Goal: Task Accomplishment & Management: Manage account settings

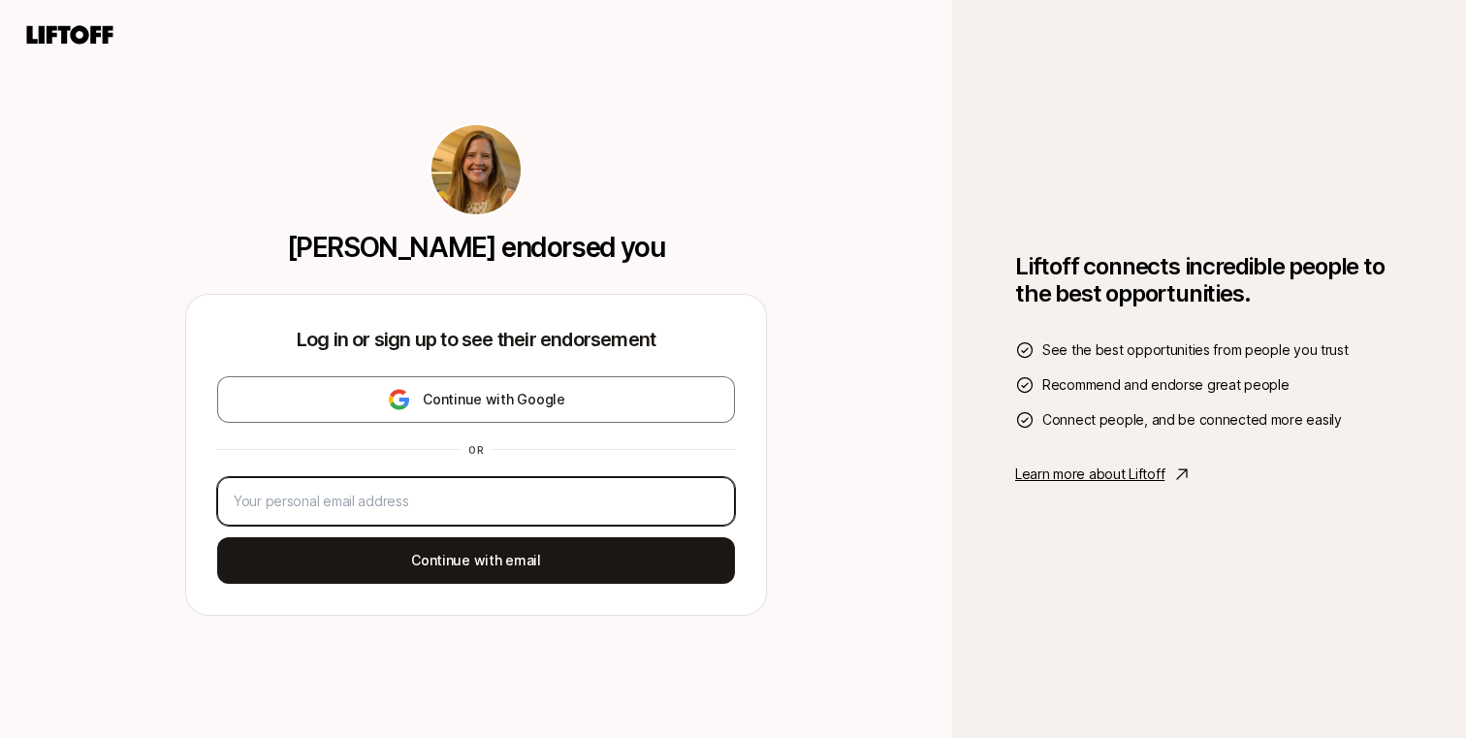
click at [626, 490] on input "email" at bounding box center [476, 501] width 485 height 23
type input "[EMAIL_ADDRESS][DOMAIN_NAME]"
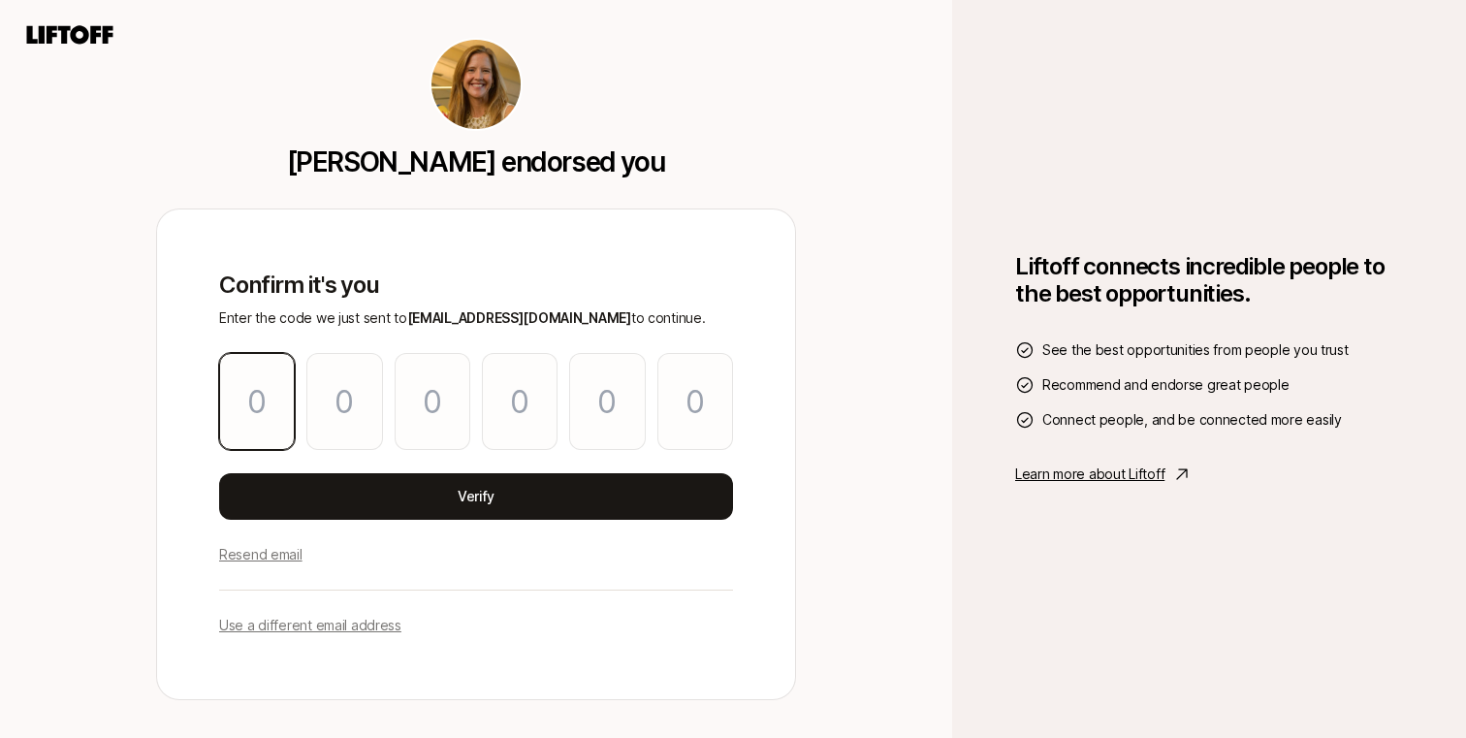
click at [241, 395] on input "Please enter OTP character 1" at bounding box center [257, 401] width 76 height 97
paste input "7"
type input "5"
type input "0"
type input "4"
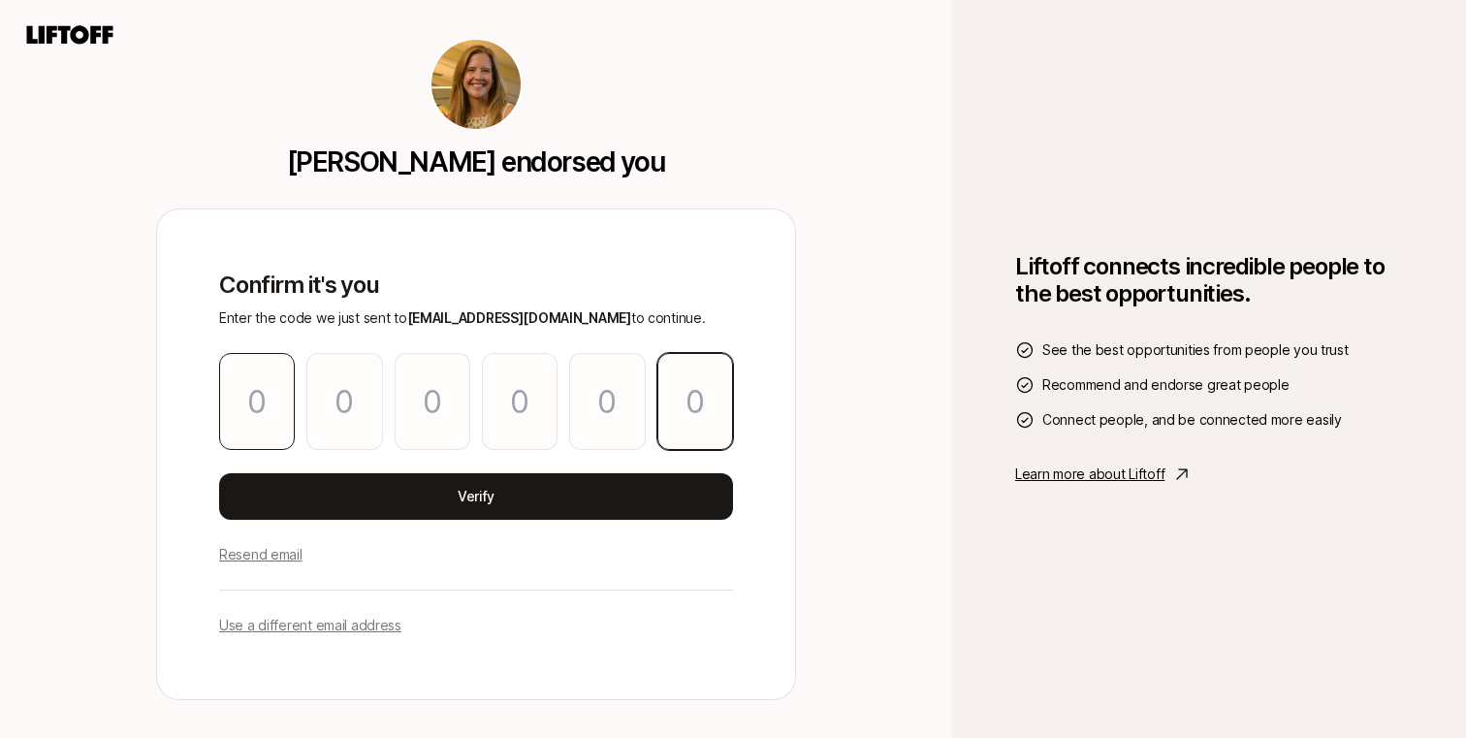
type input "5"
type input "1"
type input "7"
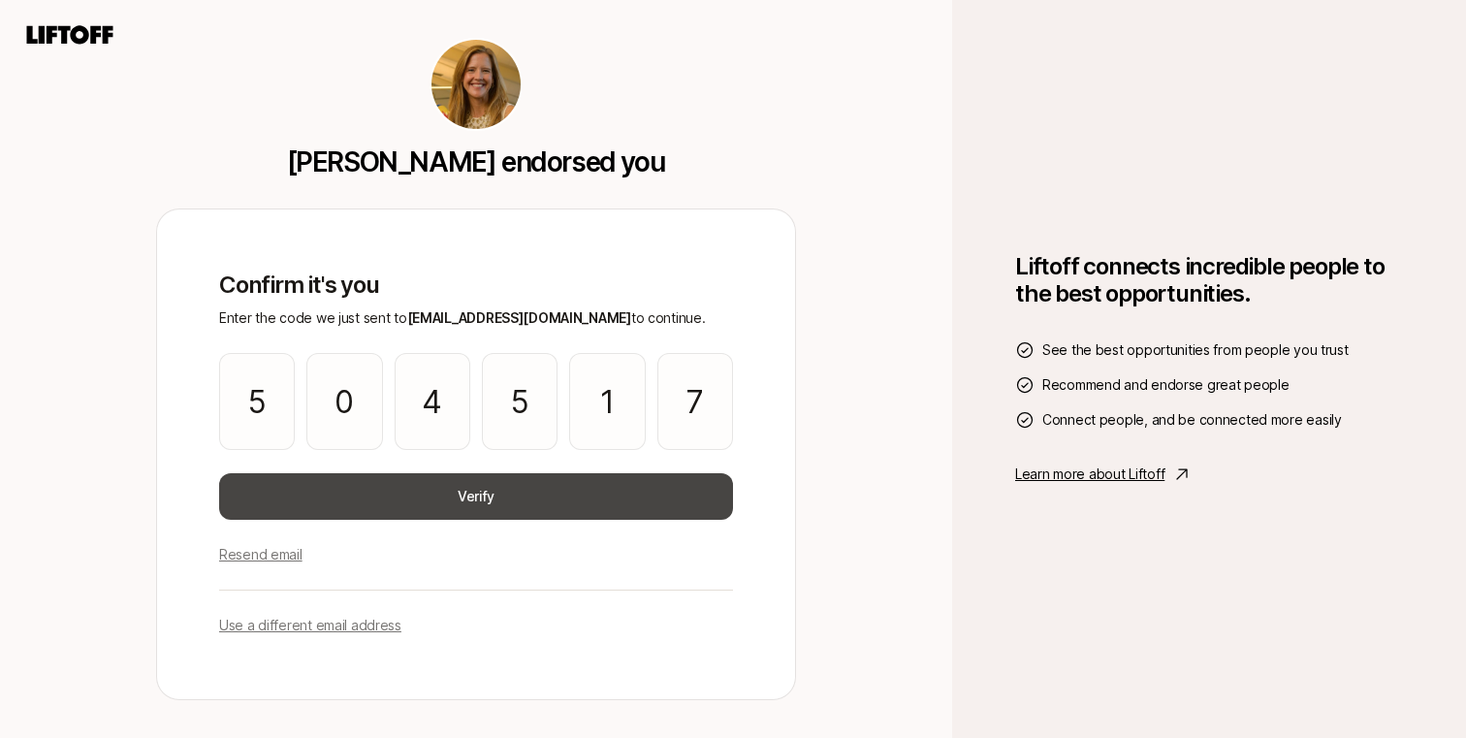
click at [302, 486] on button "Verify" at bounding box center [476, 496] width 514 height 47
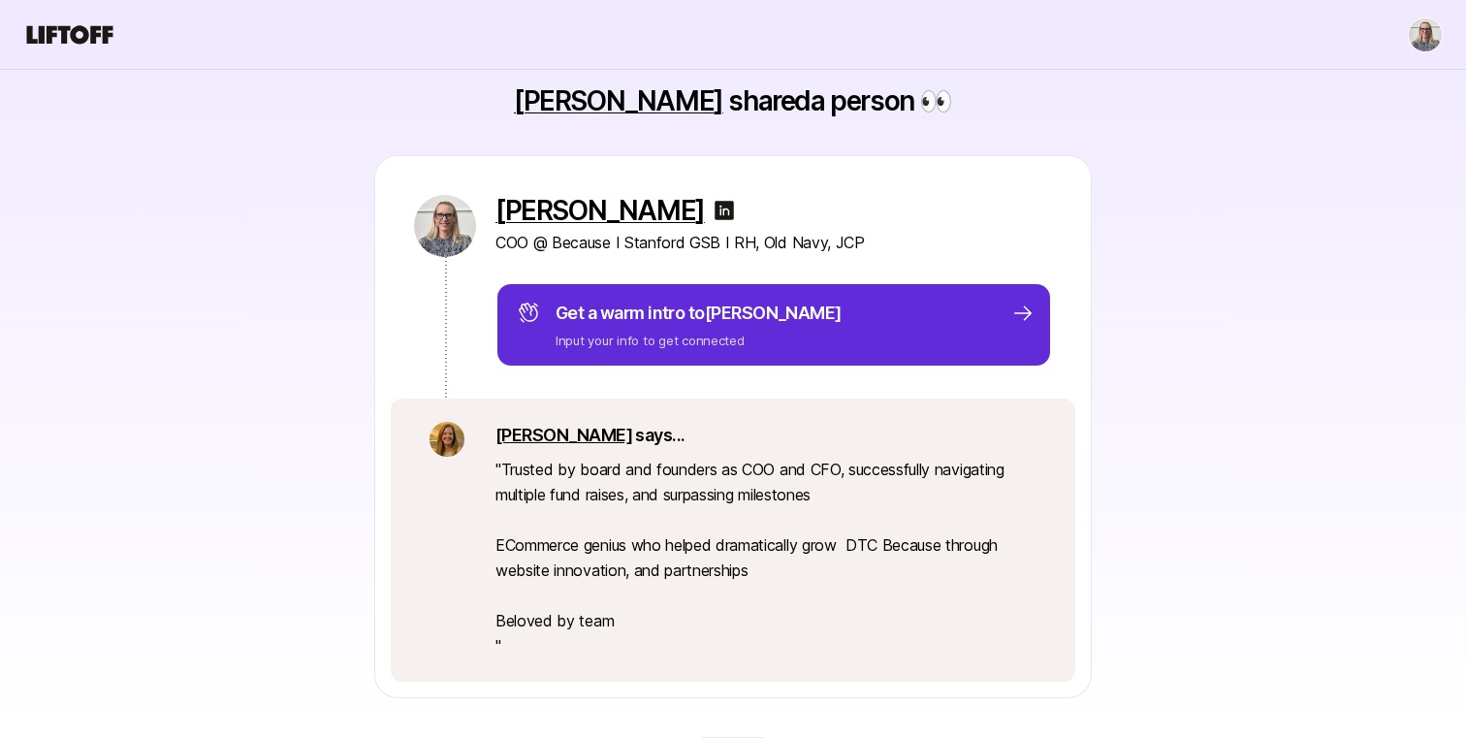
scroll to position [101, 0]
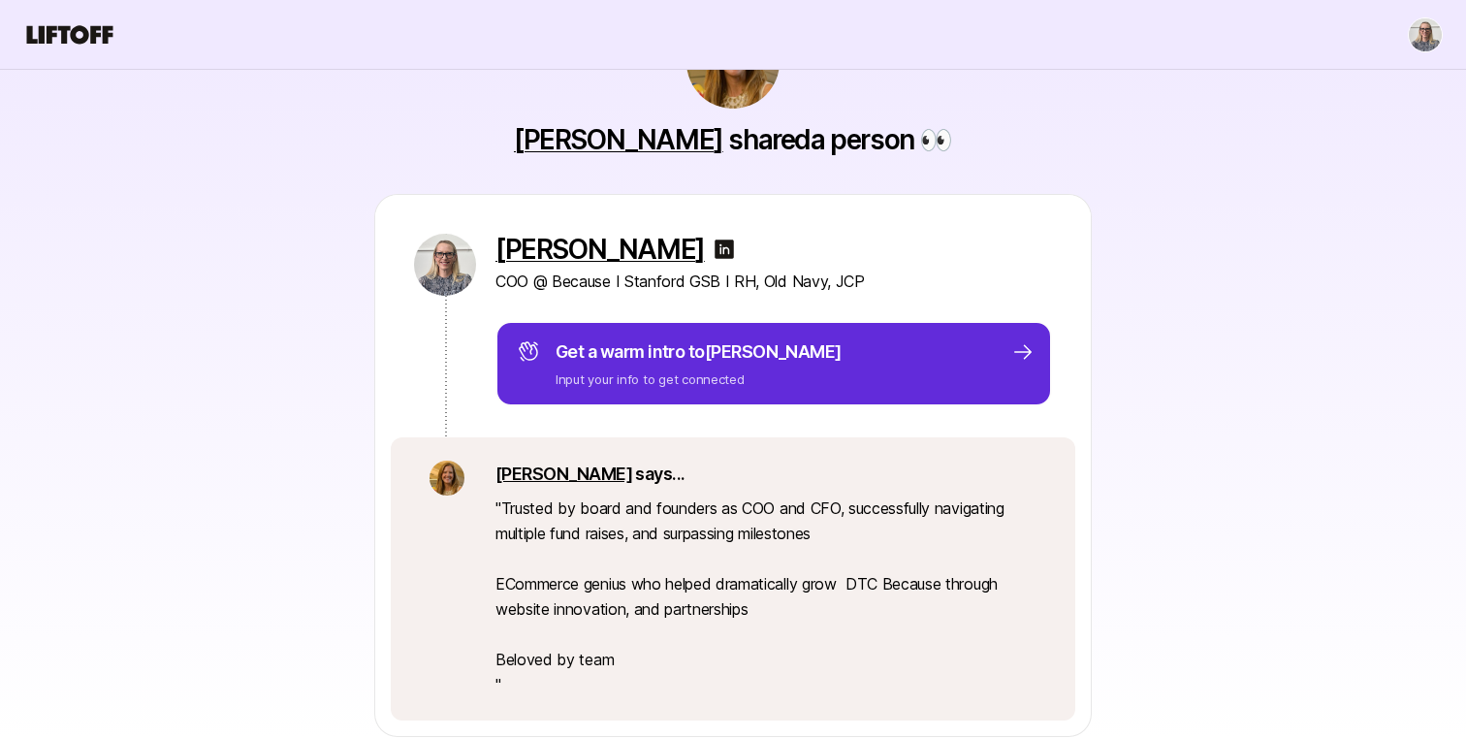
click at [713, 247] on img at bounding box center [724, 249] width 23 height 23
click at [1428, 41] on div "[PERSON_NAME] shared a person 👀 [PERSON_NAME] COO @ Because I Stanford GSB I RH…" at bounding box center [733, 415] width 1466 height 1033
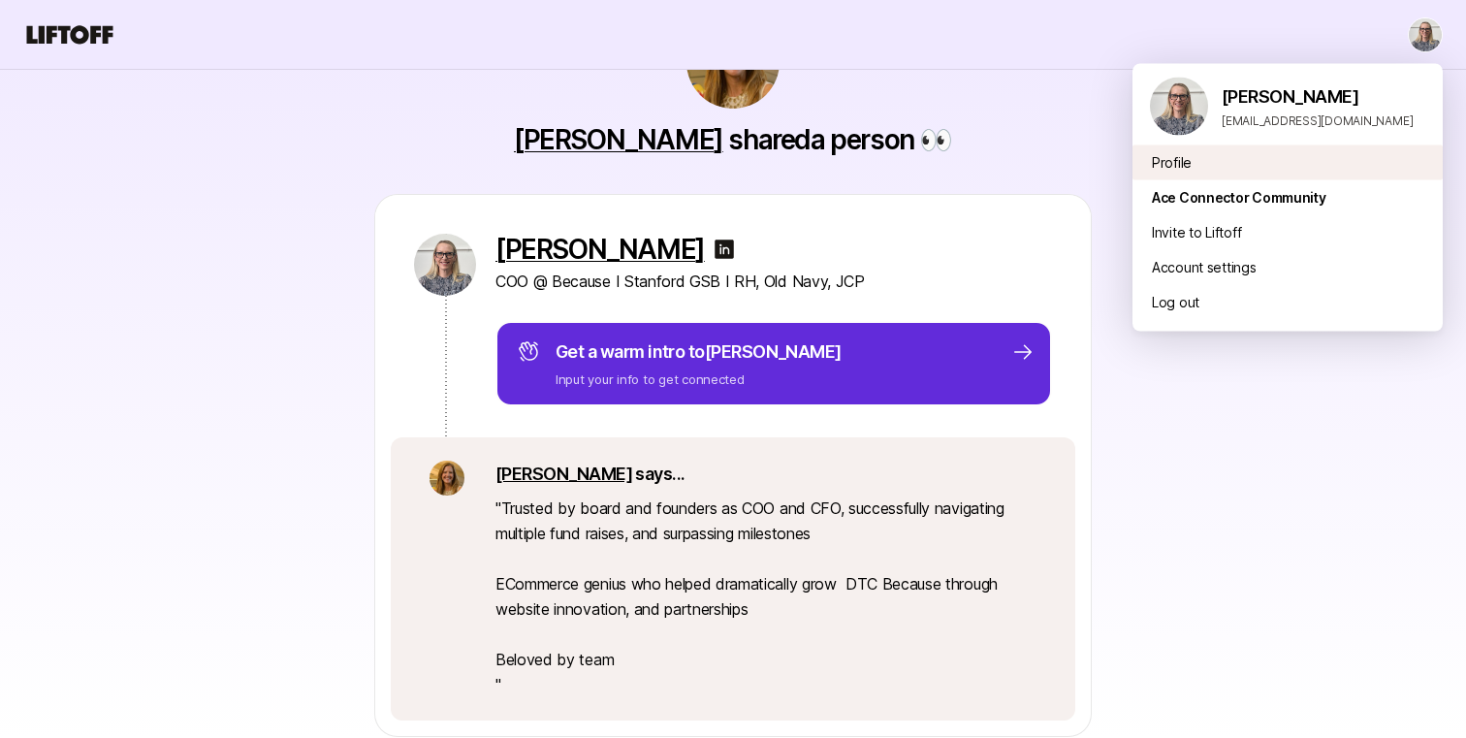
click at [1174, 170] on div "Profile" at bounding box center [1288, 162] width 310 height 35
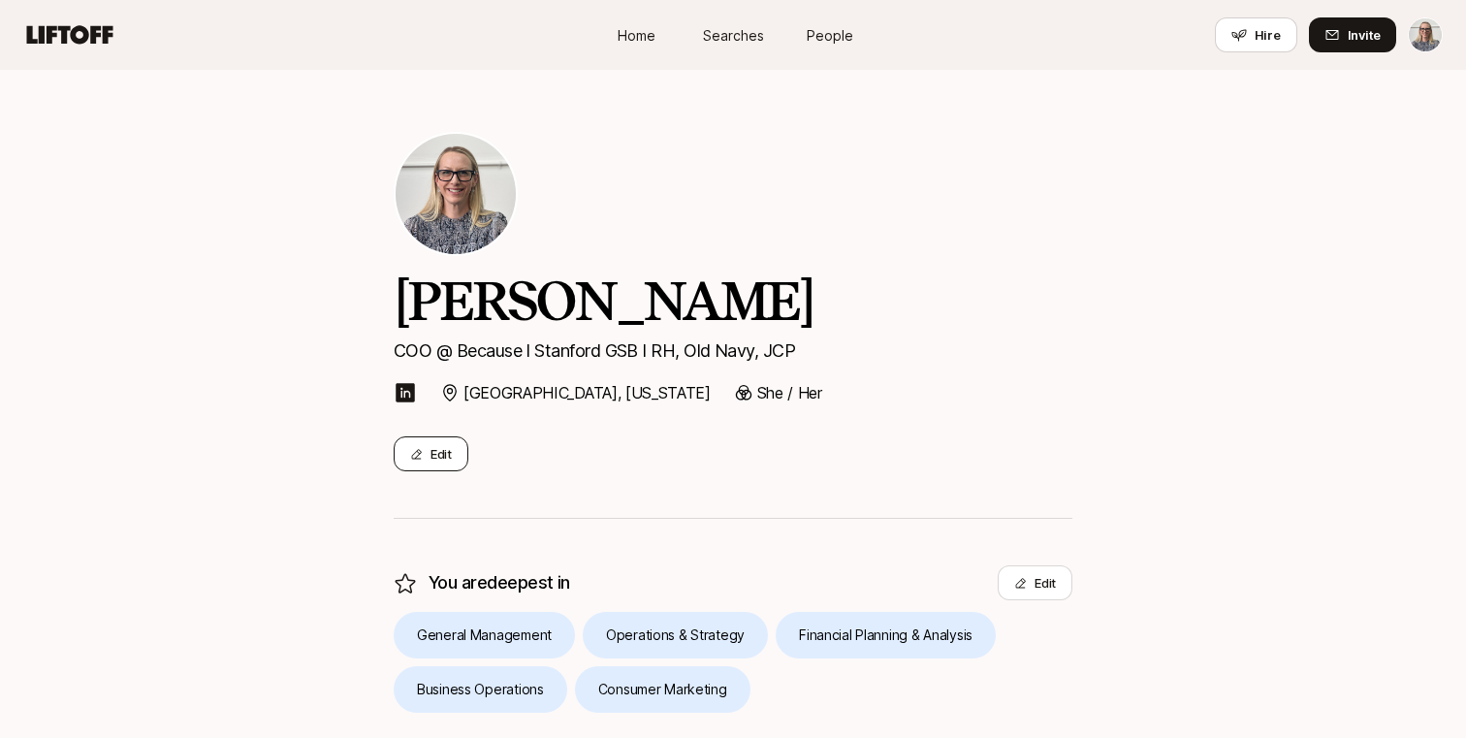
click at [432, 458] on button "Edit" at bounding box center [431, 453] width 75 height 35
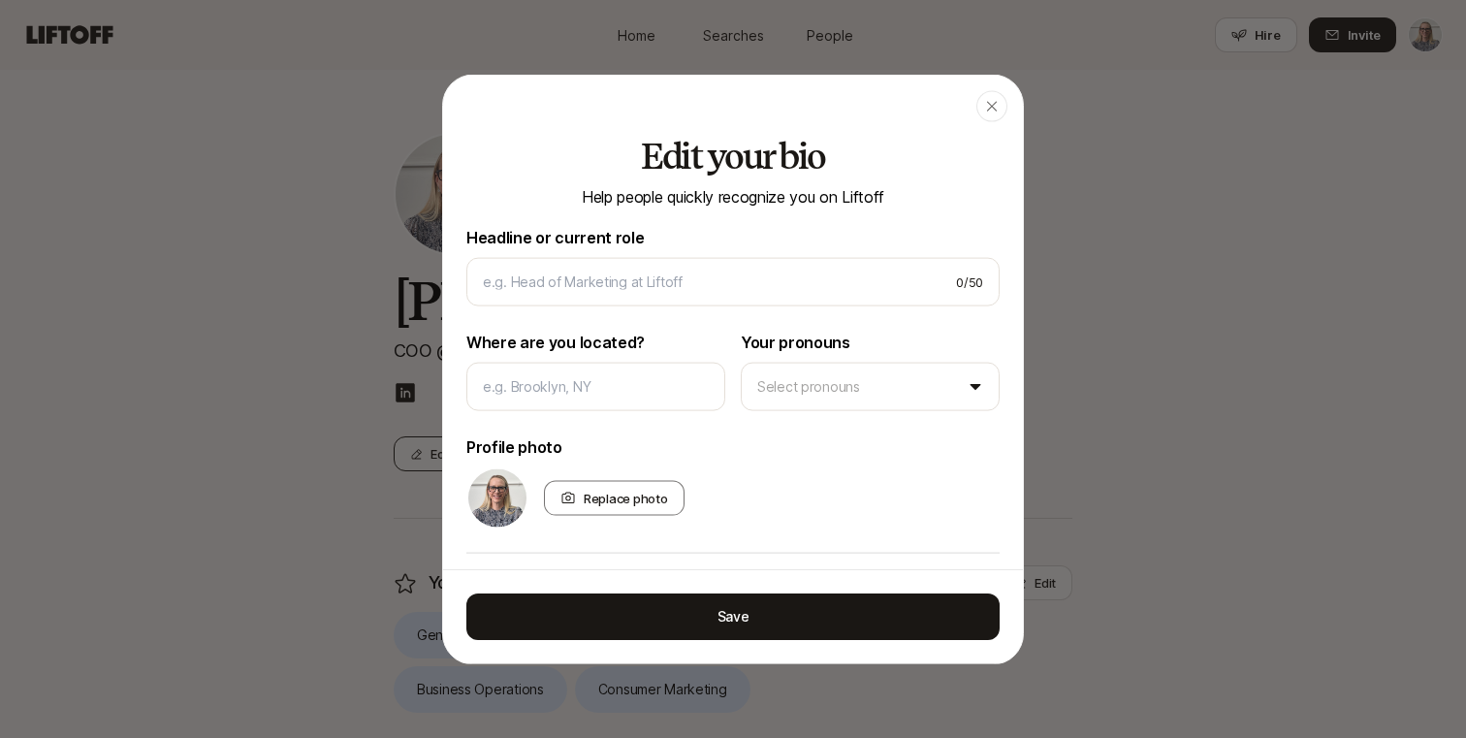
type input "COO @ Because I Stanford GSB I RH, Old Navy, JCP"
type input "[GEOGRAPHIC_DATA], [US_STATE]"
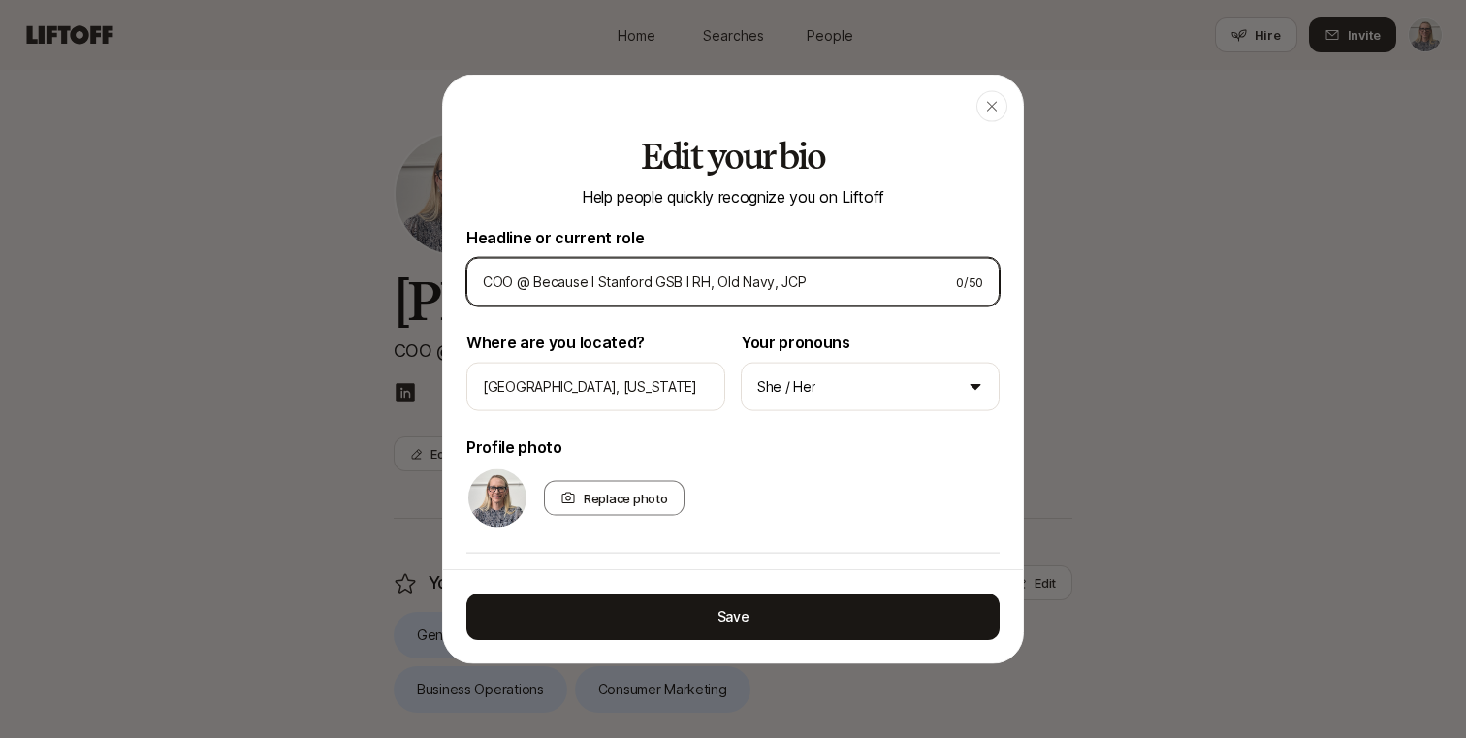
click at [510, 280] on input "COO @ Because I Stanford GSB I RH, Old Navy, JCP" at bounding box center [712, 281] width 458 height 23
click at [599, 280] on input "COO & @ Because I Stanford GSB I RH, Old Navy, JCP" at bounding box center [708, 281] width 450 height 23
click at [776, 280] on input "COO & CFO I Stanford GSB I RH, Old Navy, JCP" at bounding box center [708, 281] width 450 height 23
drag, startPoint x: 656, startPoint y: 282, endPoint x: 567, endPoint y: 290, distance: 88.6
click at [567, 290] on input "COO & CFO I Stanford GSB I RH, Old Navy" at bounding box center [708, 281] width 450 height 23
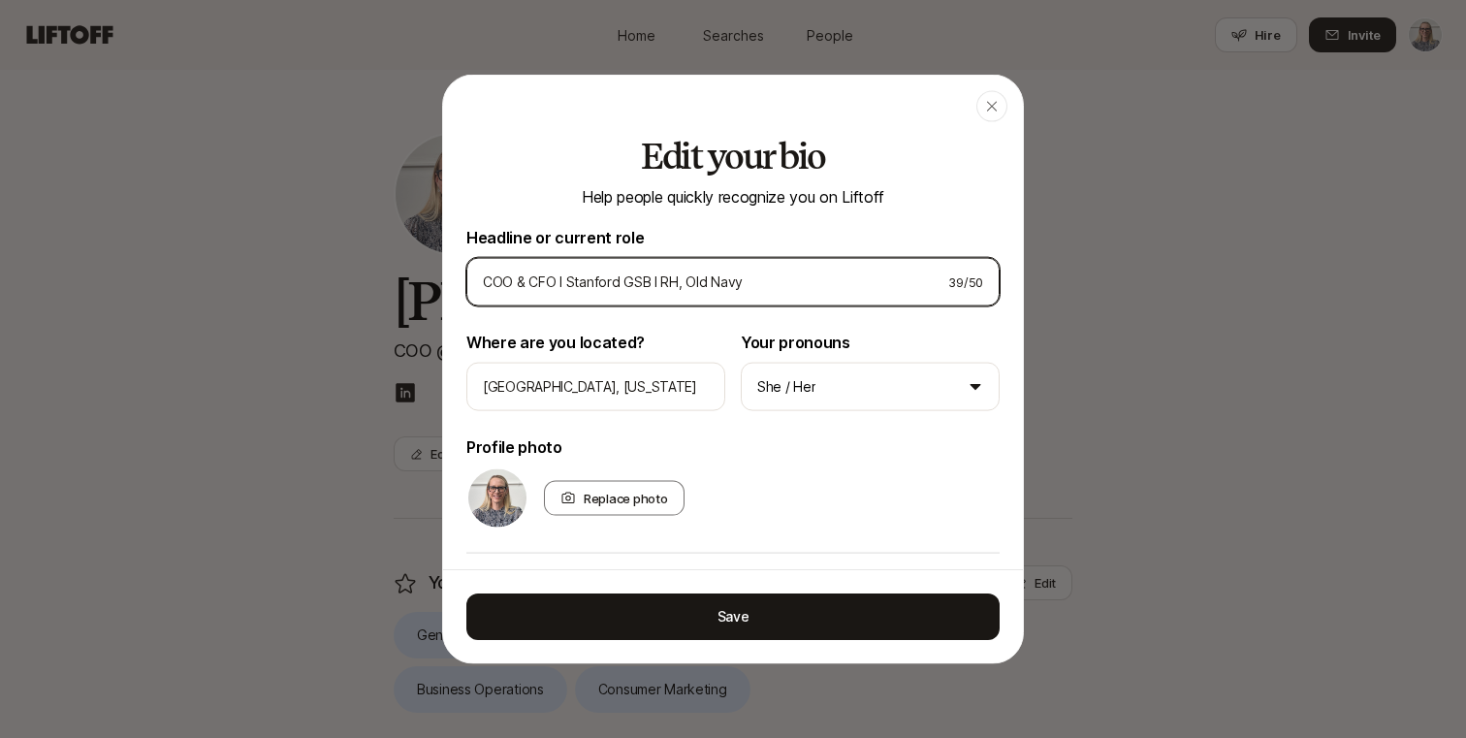
click at [748, 287] on input "COO & CFO I Stanford GSB I RH, Old Navy" at bounding box center [708, 281] width 450 height 23
drag, startPoint x: 657, startPoint y: 284, endPoint x: 568, endPoint y: 286, distance: 88.3
click at [568, 286] on input "COO & CFO I Stanford GSB I RH, Old Navy" at bounding box center [708, 281] width 450 height 23
click at [740, 290] on input "COO & CFO I Because, RH, Old Navy" at bounding box center [708, 281] width 450 height 23
paste input "Stanford GSB I"
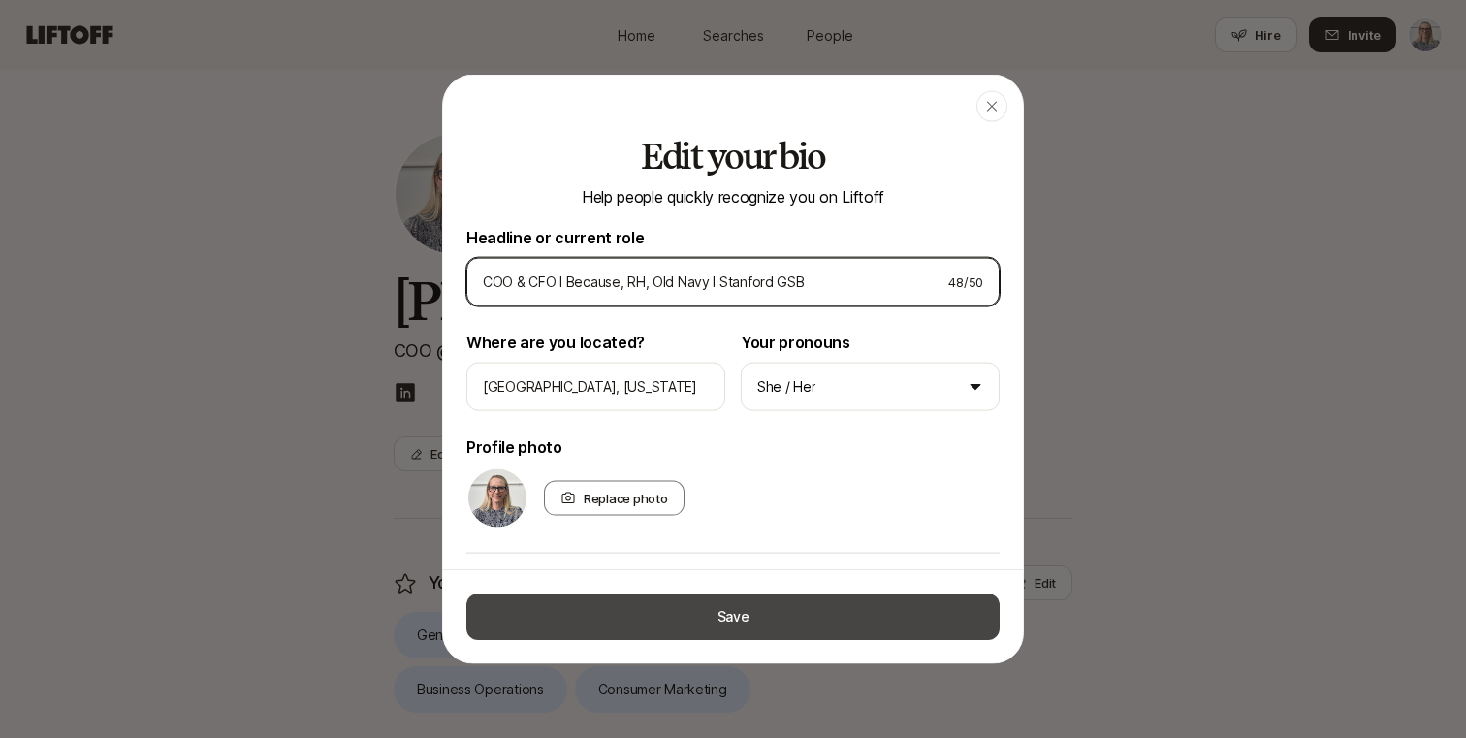
type input "COO & CFO I Because, RH, Old Navy I Stanford GSB"
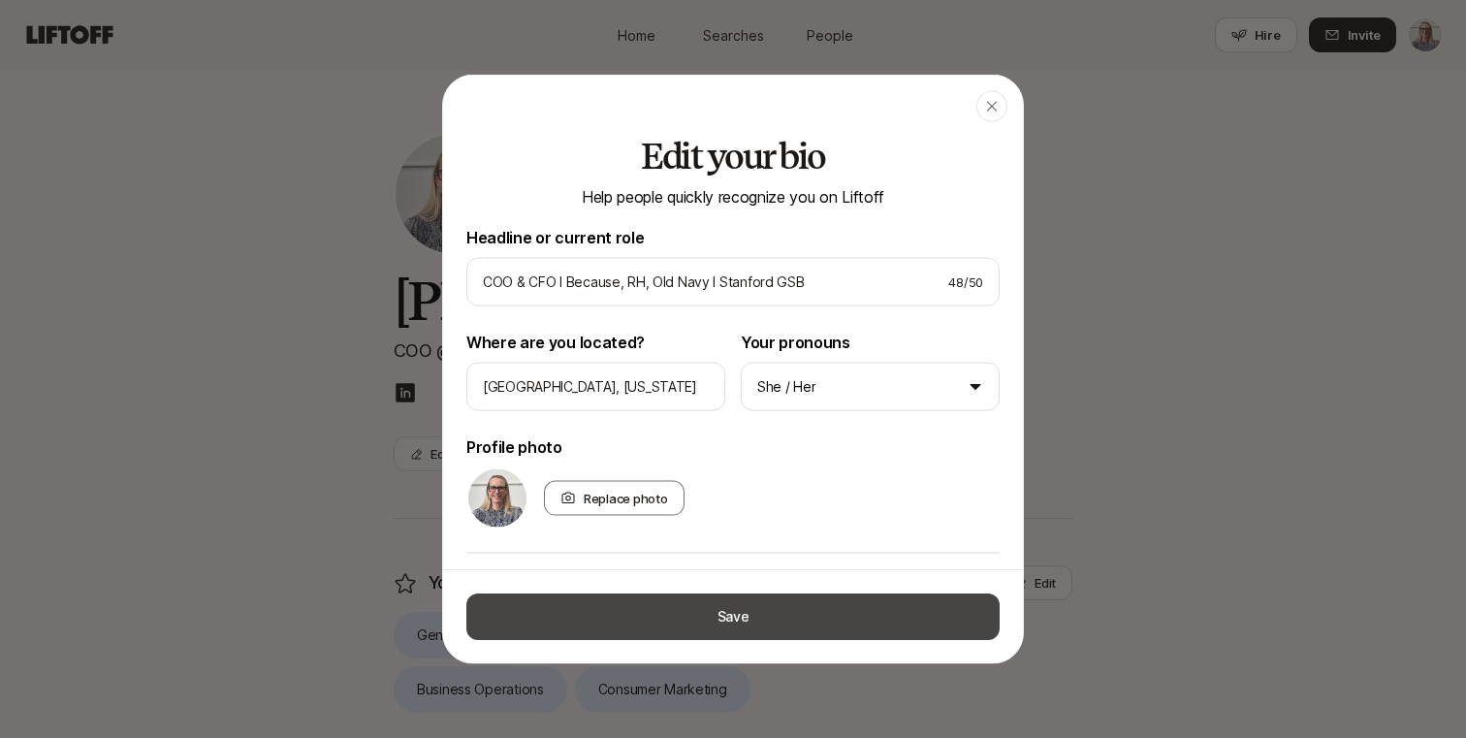
click at [671, 610] on button "Save" at bounding box center [732, 617] width 533 height 47
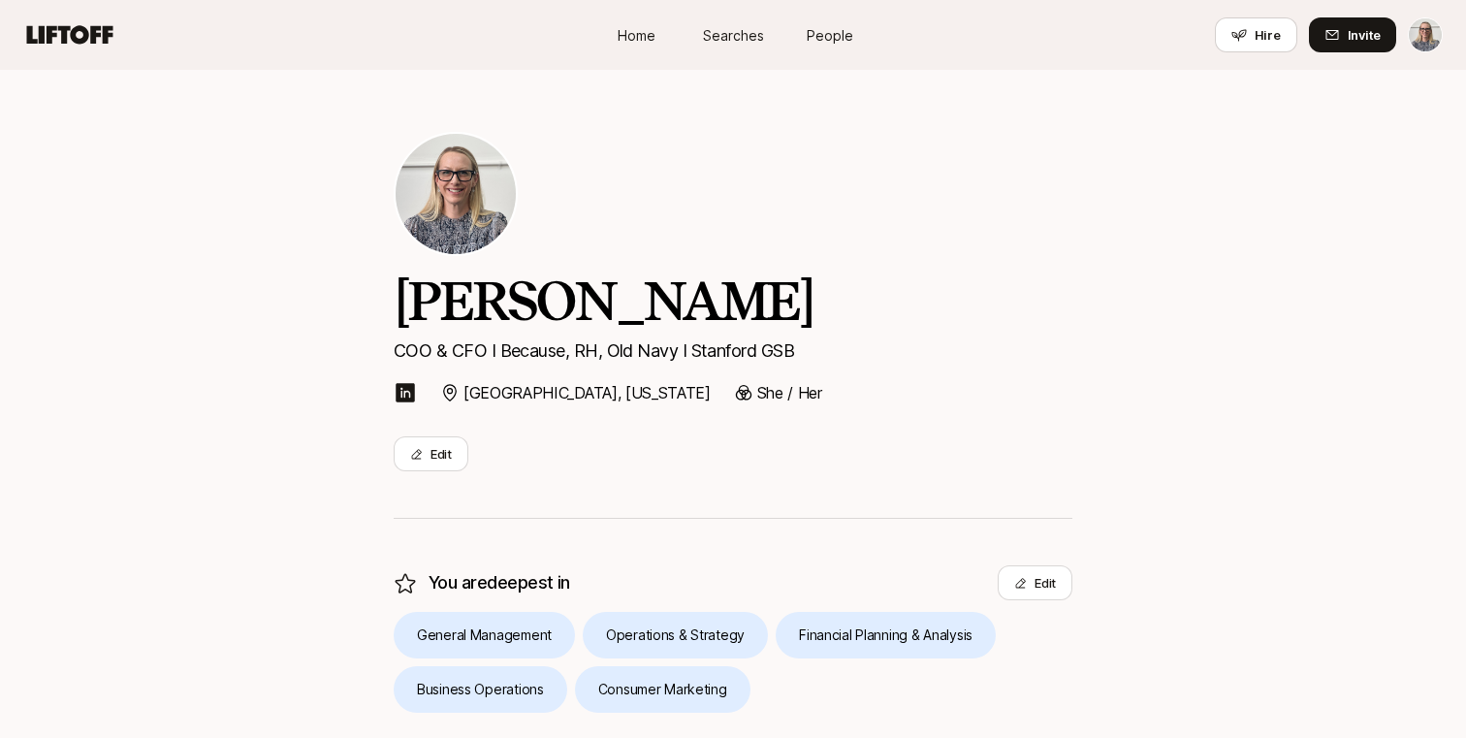
click at [641, 29] on span "Home" at bounding box center [637, 35] width 38 height 20
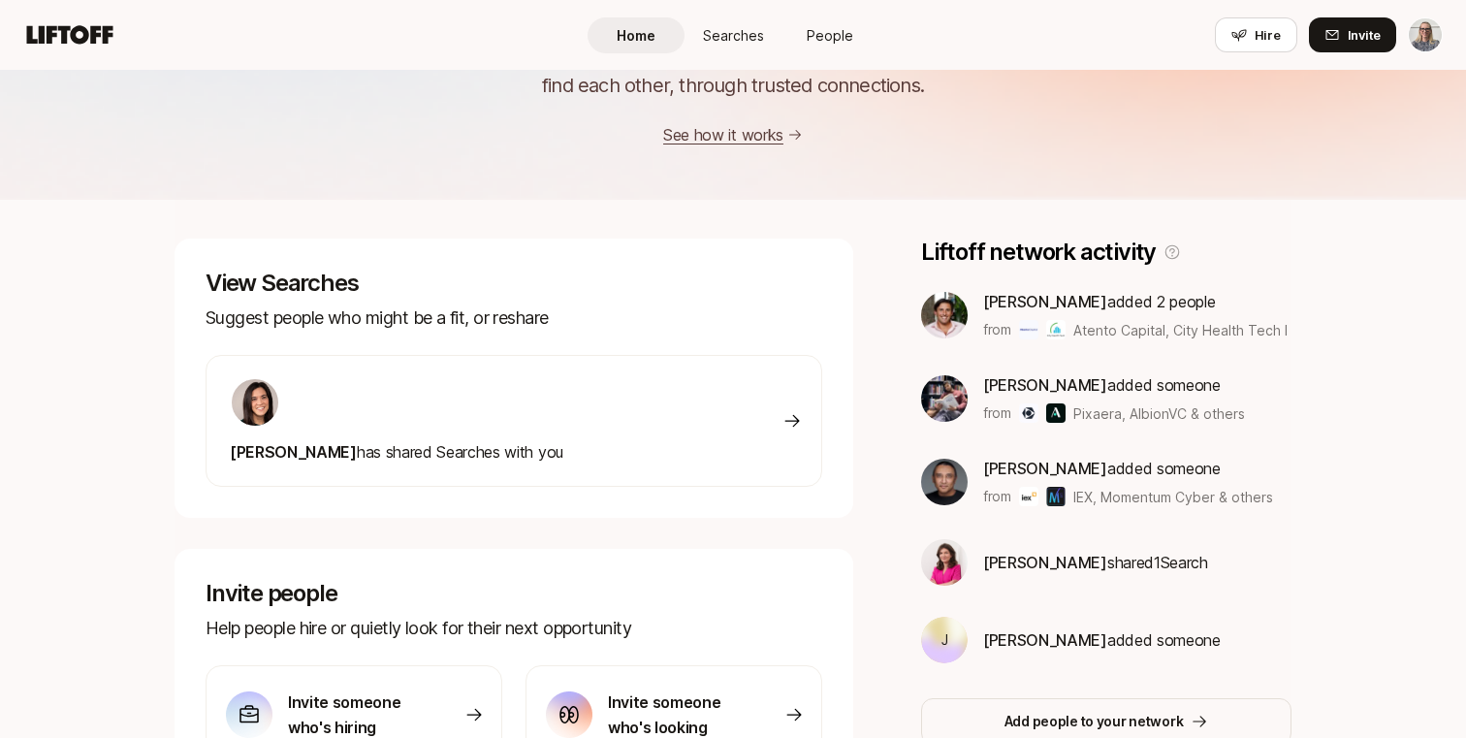
scroll to position [155, 0]
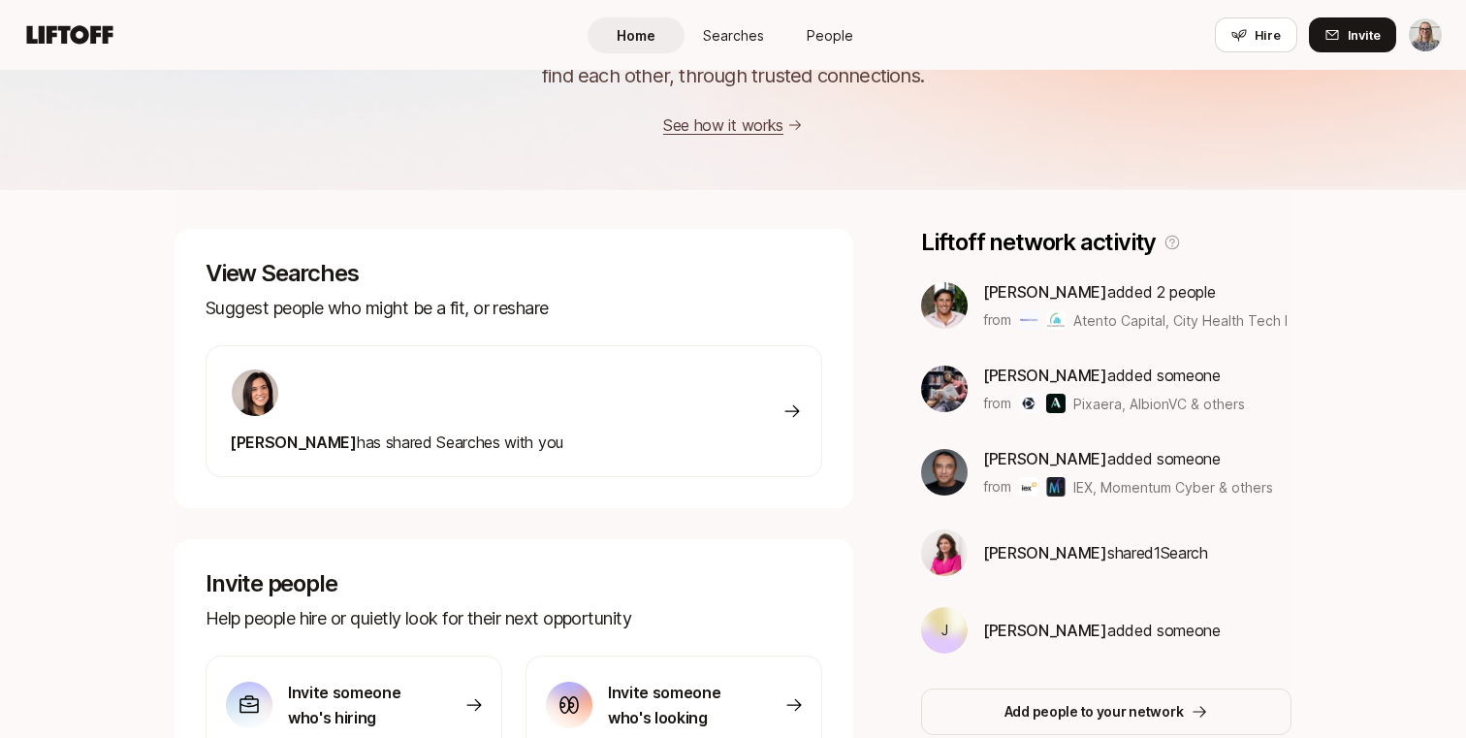
click at [503, 435] on span "[PERSON_NAME] has shared Searches with you" at bounding box center [397, 442] width 334 height 19
